Goal: Information Seeking & Learning: Learn about a topic

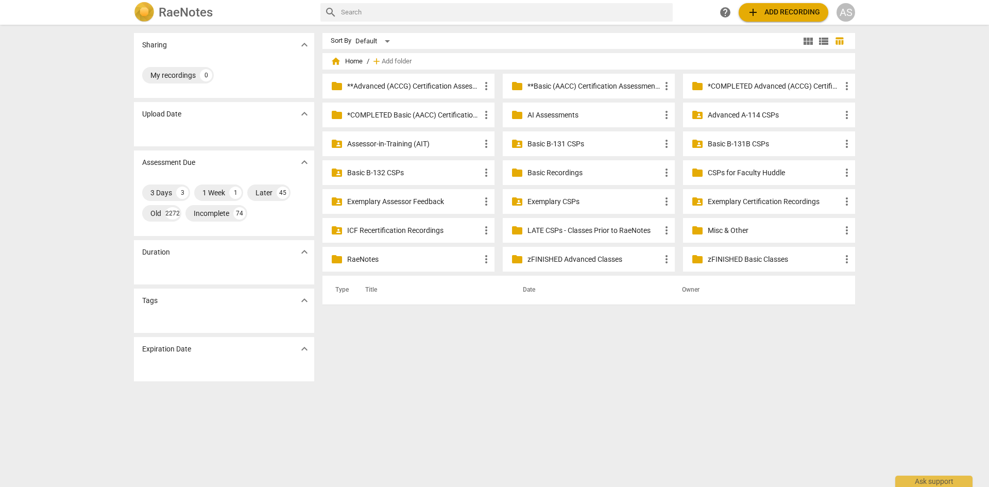
click at [780, 117] on p "Advanced A-114 CSPs" at bounding box center [774, 115] width 133 height 11
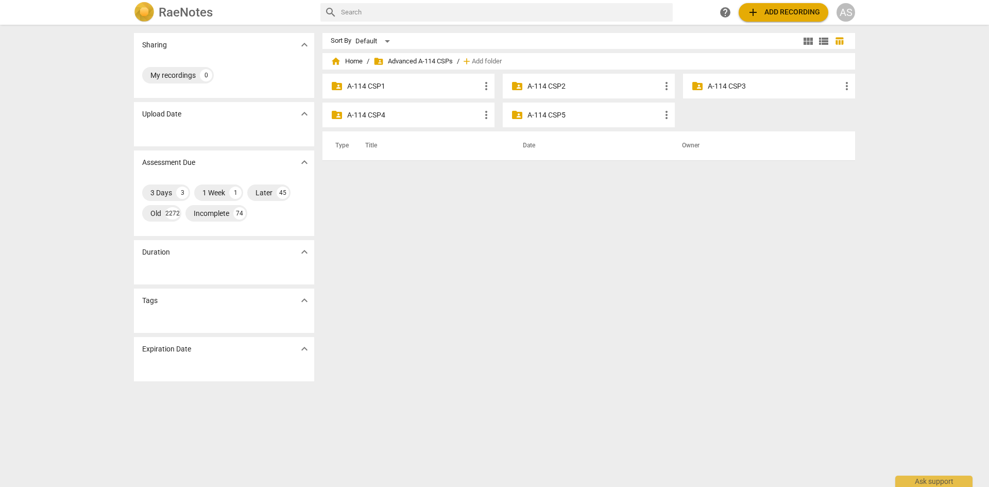
click at [740, 84] on p "A-114 CSP3" at bounding box center [774, 86] width 133 height 11
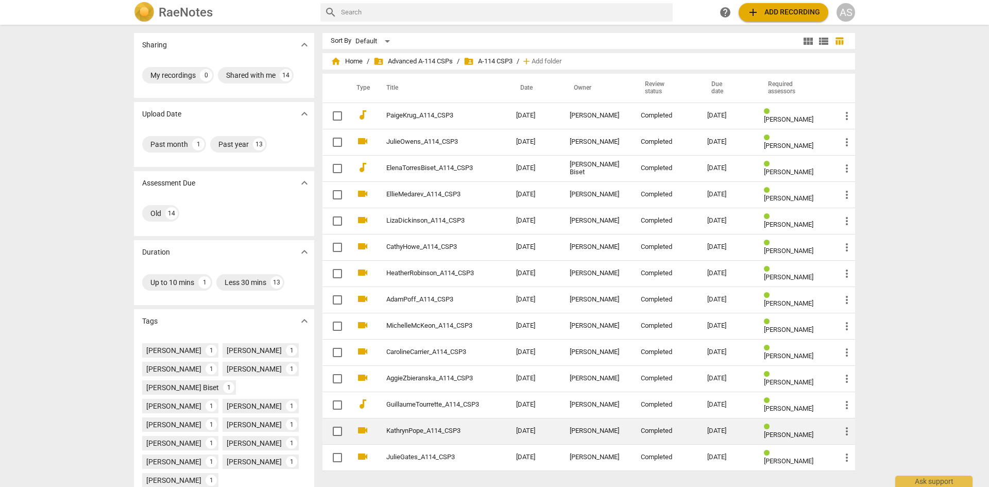
click at [393, 433] on link "KathrynPope_A114_CSP3" at bounding box center [432, 431] width 93 height 8
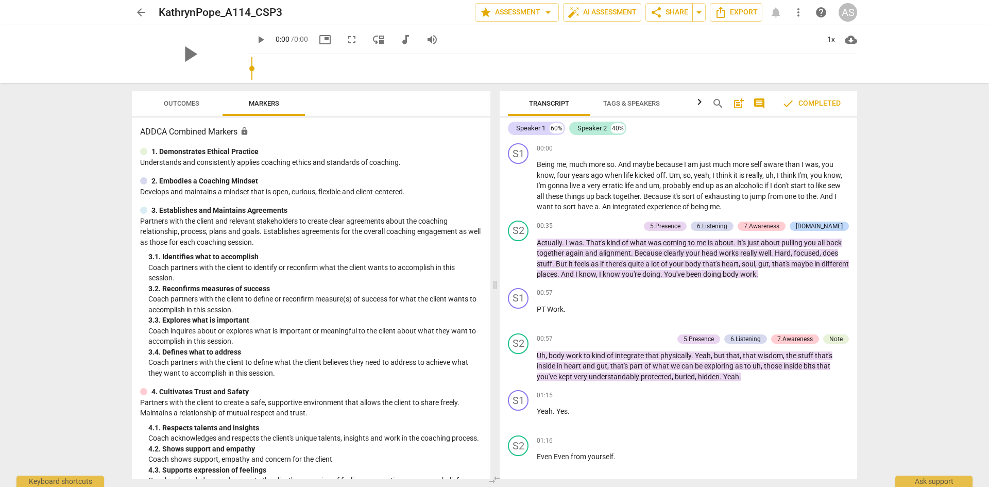
click at [177, 104] on span "Outcomes" at bounding box center [182, 103] width 36 height 8
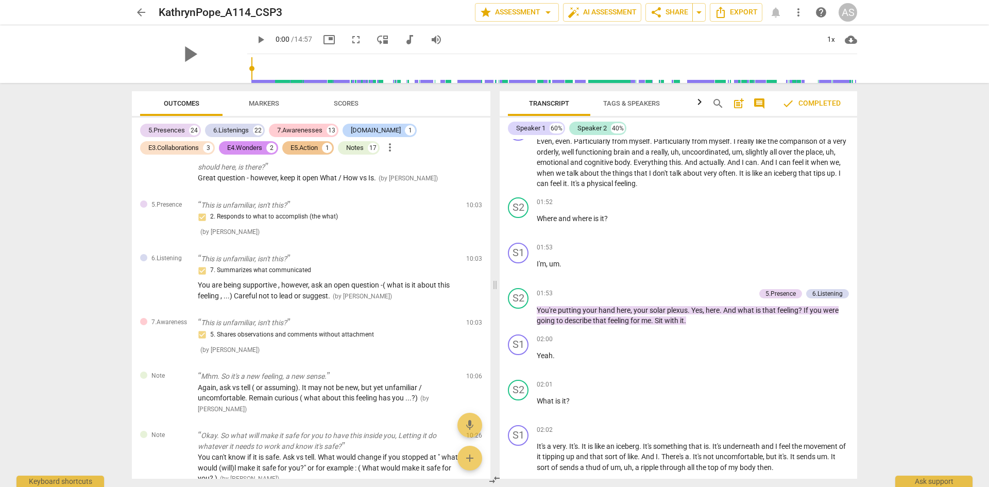
scroll to position [4019, 0]
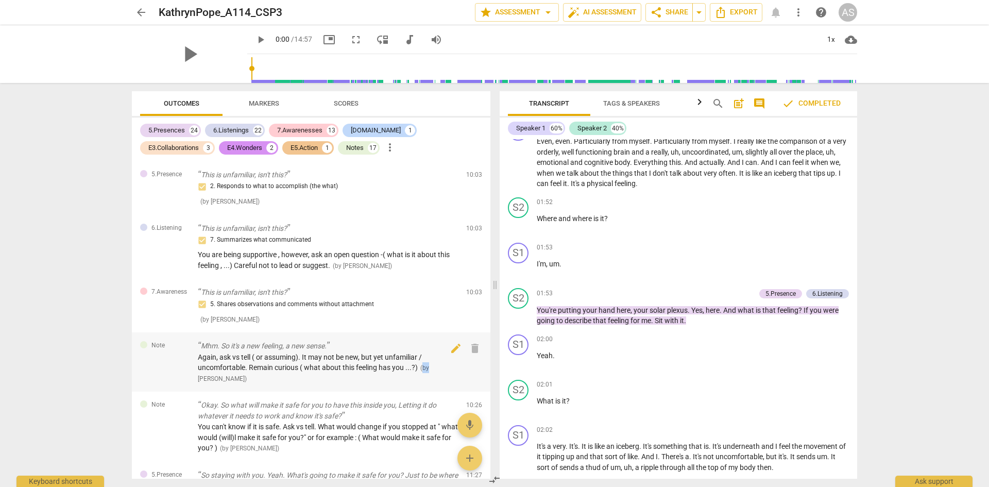
drag, startPoint x: 423, startPoint y: 379, endPoint x: 432, endPoint y: 380, distance: 9.3
click at [432, 380] on div "Again, ask vs tell ( or assuming). It may not be new, but yet unfamiliar / unco…" at bounding box center [328, 368] width 260 height 32
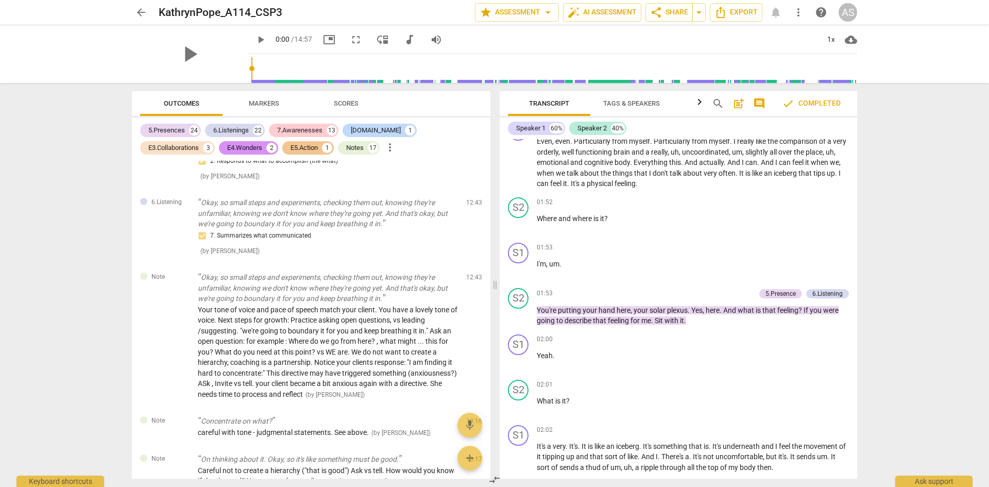
scroll to position [4895, 0]
click at [909, 154] on div "arrow_back KathrynPope_A114_CSP3 edit star Assessment arrow_drop_down auto_fix_…" at bounding box center [494, 243] width 989 height 487
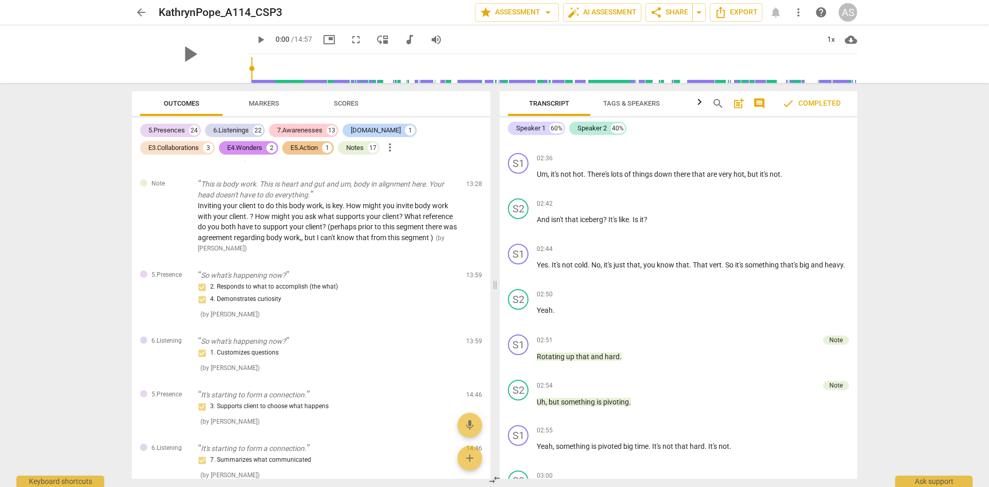
scroll to position [5410, 0]
